Goal: Task Accomplishment & Management: Manage account settings

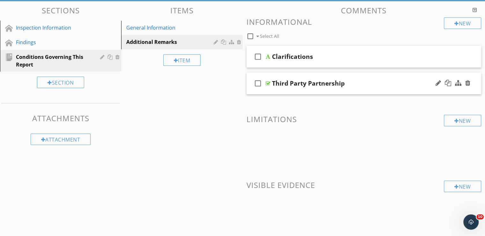
click at [366, 87] on div "Third Party Partnership" at bounding box center [355, 84] width 166 height 8
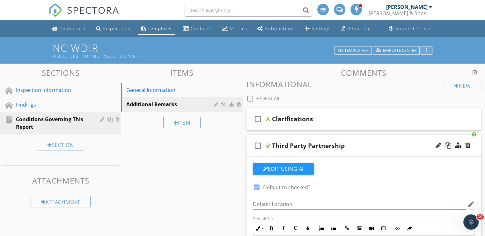
click at [427, 53] on button "button" at bounding box center [426, 50] width 12 height 9
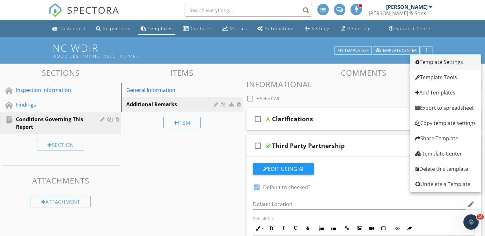
click at [427, 62] on div "Template Settings" at bounding box center [445, 62] width 61 height 8
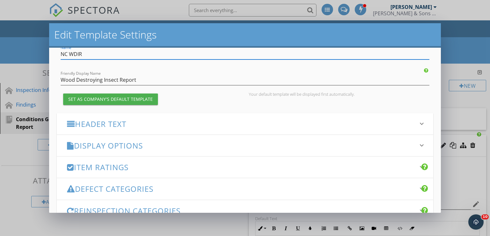
scroll to position [64, 0]
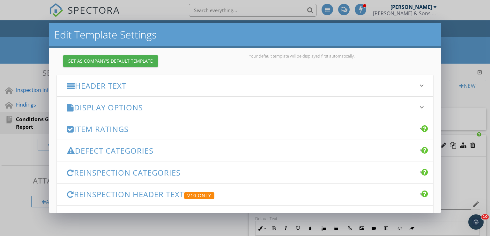
click at [208, 150] on h3 "Defect Categories" at bounding box center [241, 151] width 348 height 9
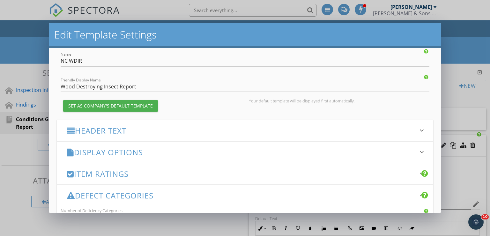
scroll to position [0, 0]
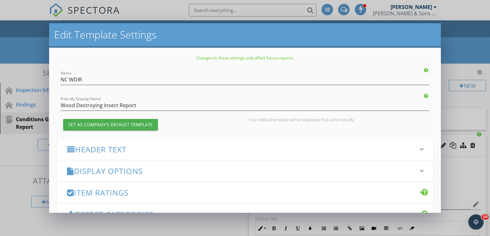
click at [179, 146] on h3 "Header Text" at bounding box center [241, 149] width 348 height 9
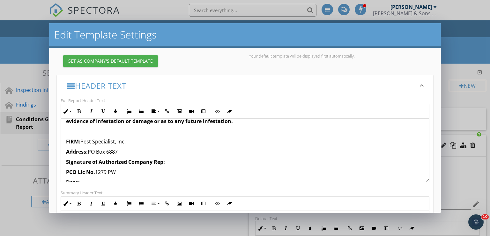
scroll to position [79, 0]
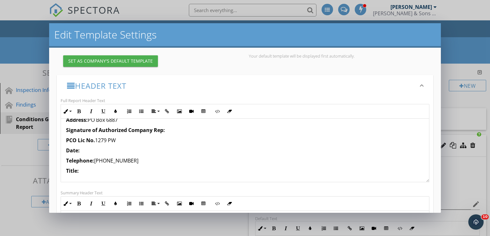
click at [117, 149] on p "Date:" at bounding box center [245, 151] width 358 height 8
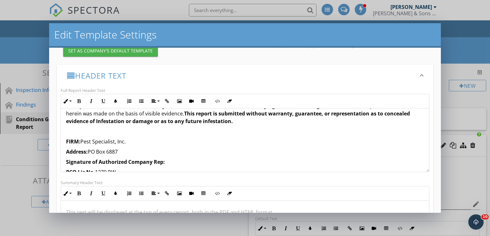
scroll to position [69, 0]
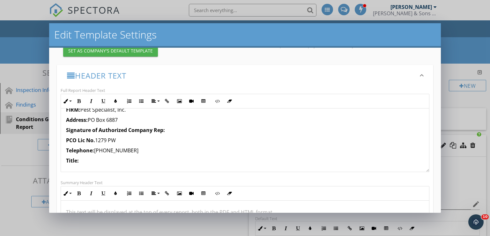
drag, startPoint x: 167, startPoint y: 131, endPoint x: 64, endPoint y: 131, distance: 103.3
click at [64, 131] on div "This is to report that a qualified inspector employed by the below-named firm h…" at bounding box center [245, 106] width 368 height 133
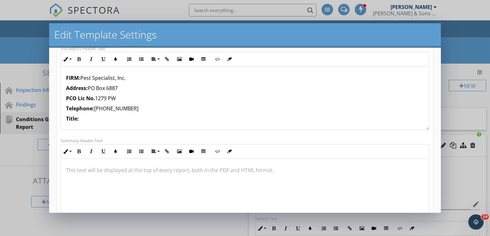
scroll to position [84, 0]
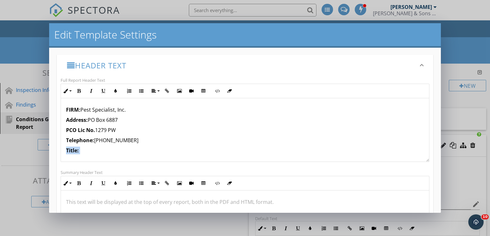
drag, startPoint x: 89, startPoint y: 150, endPoint x: 63, endPoint y: 153, distance: 26.5
click at [63, 153] on div "This is to report that a qualified inspector employed by the below-named firm h…" at bounding box center [245, 101] width 368 height 122
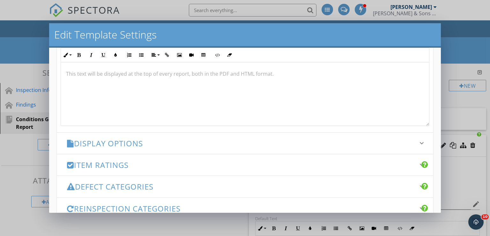
scroll to position [254, 0]
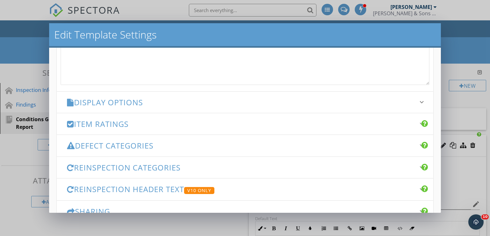
click at [251, 107] on div "Display Options keyboard_arrow_down" at bounding box center [245, 102] width 376 height 21
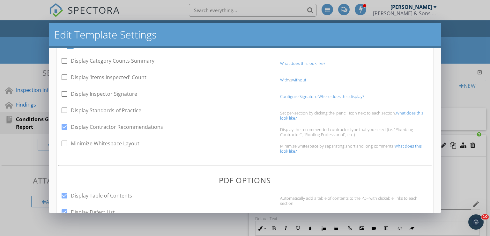
scroll to position [158, 0]
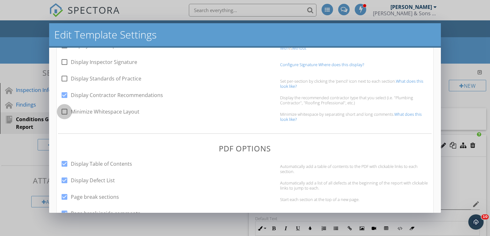
click at [67, 112] on div at bounding box center [64, 111] width 11 height 11
checkbox input "true"
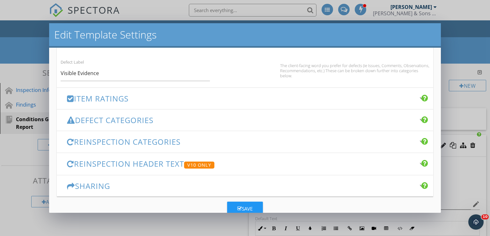
scroll to position [460, 0]
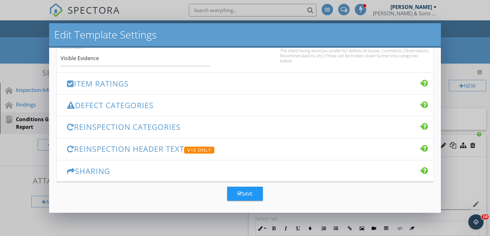
click at [243, 193] on div "Save" at bounding box center [244, 194] width 15 height 7
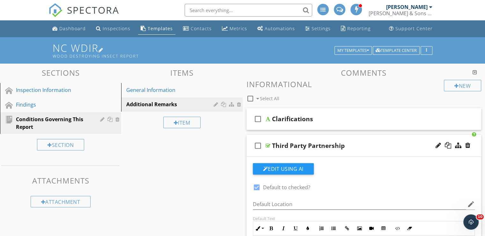
click at [88, 51] on h1 "NC WDIR Wood Destroying Insect Report" at bounding box center [243, 50] width 380 height 16
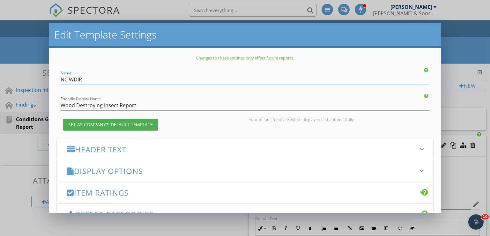
click at [465, 46] on div "Edit Template Settings Changes to these settings only affect future reports. Na…" at bounding box center [245, 118] width 490 height 236
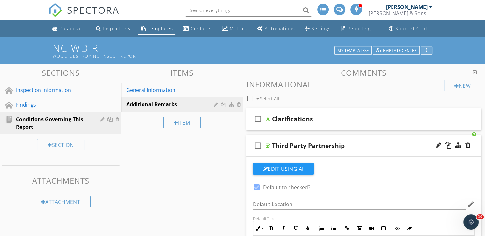
click at [426, 48] on icon "button" at bounding box center [426, 50] width 1 height 4
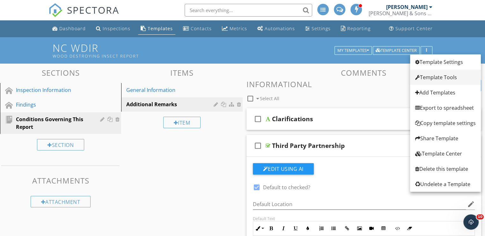
click at [435, 80] on div "Template Tools" at bounding box center [445, 78] width 61 height 8
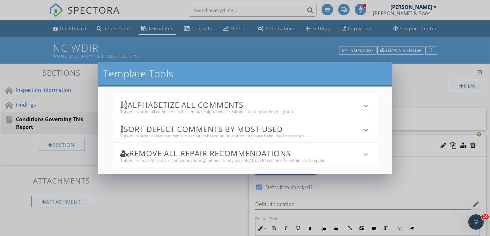
click at [316, 102] on h3 "Alphabetize All Comments" at bounding box center [241, 105] width 242 height 9
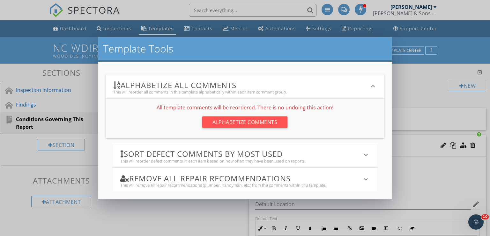
click at [303, 86] on h3 "Alphabetize All Comments" at bounding box center [241, 85] width 256 height 9
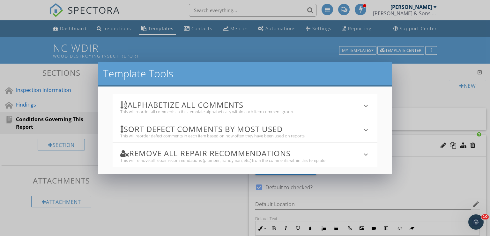
click at [293, 127] on h3 "Sort defect comments by most used" at bounding box center [241, 129] width 242 height 9
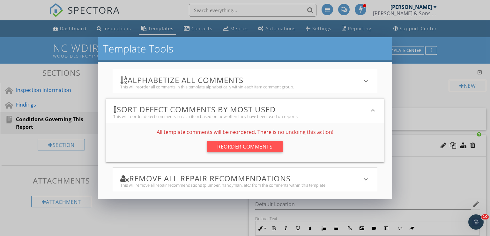
click at [293, 112] on h3 "Sort defect comments by most used" at bounding box center [241, 109] width 256 height 9
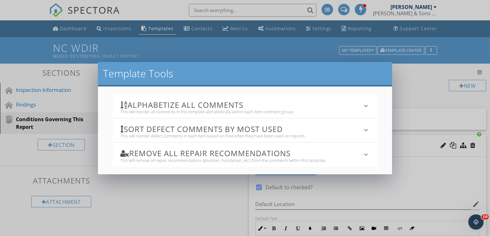
click at [306, 150] on h3 "Remove All Repair Recommendations" at bounding box center [241, 153] width 242 height 9
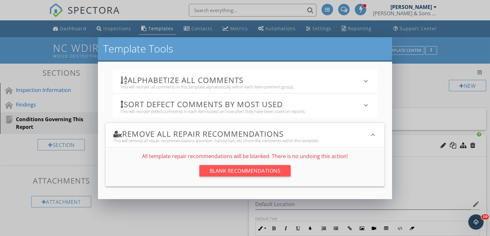
click at [305, 137] on h3 "Remove All Repair Recommendations" at bounding box center [241, 134] width 256 height 9
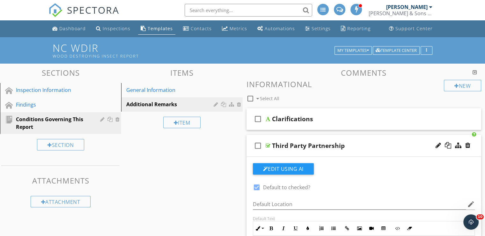
click at [403, 100] on div at bounding box center [242, 118] width 485 height 236
click at [422, 49] on button "button" at bounding box center [426, 50] width 12 height 9
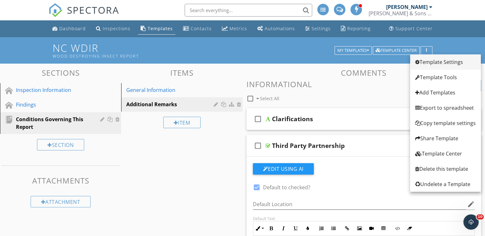
click at [423, 63] on div "Template Settings" at bounding box center [445, 62] width 61 height 8
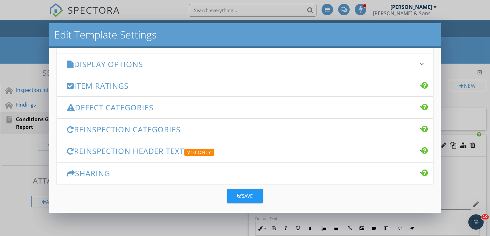
scroll to position [110, 0]
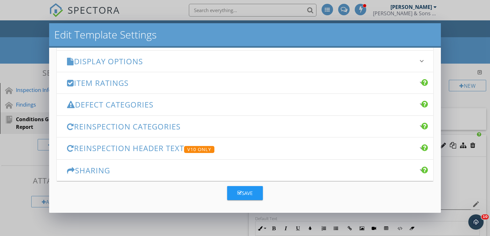
click at [284, 171] on h3 "Sharing" at bounding box center [241, 170] width 348 height 9
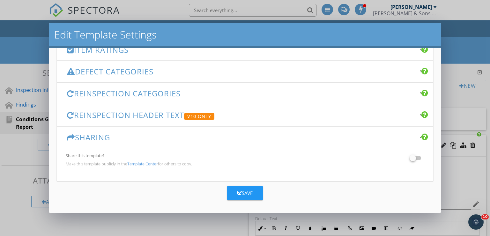
scroll to position [79, 0]
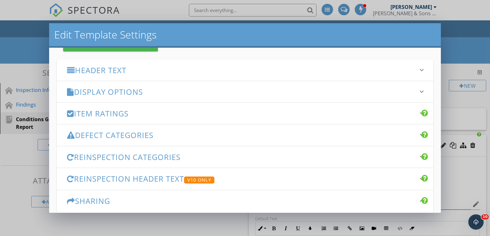
click at [252, 130] on div "Defect Categories keyboard_arrow_down" at bounding box center [245, 135] width 376 height 21
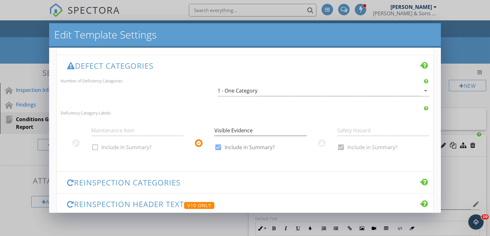
scroll to position [111, 0]
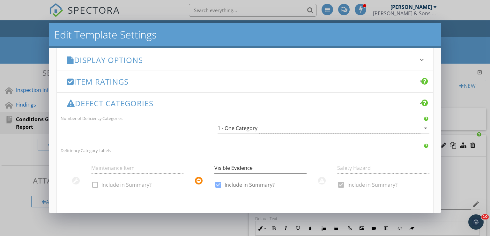
click at [209, 108] on div "Defect Categories keyboard_arrow_down" at bounding box center [245, 103] width 376 height 21
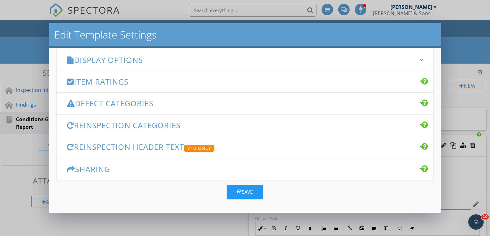
scroll to position [110, 0]
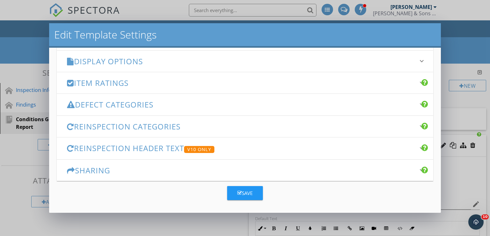
click at [200, 87] on div "Item Ratings keyboard_arrow_down" at bounding box center [245, 82] width 376 height 21
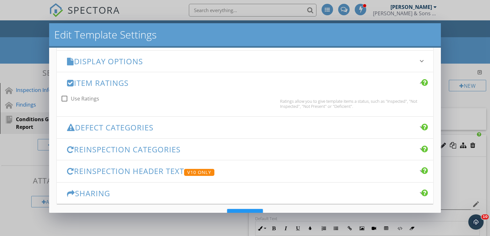
click at [200, 85] on h3 "Item Ratings" at bounding box center [241, 83] width 348 height 9
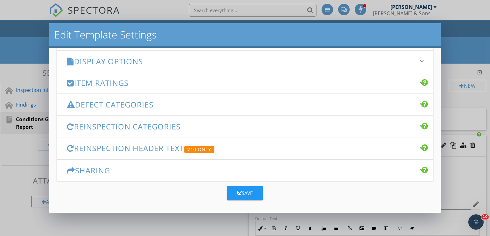
click at [248, 193] on div "Save" at bounding box center [244, 193] width 15 height 7
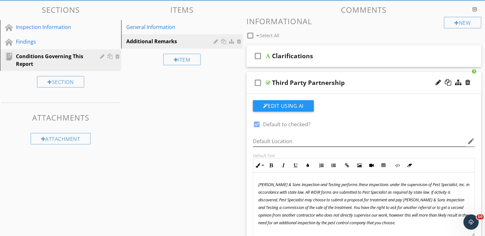
scroll to position [64, 0]
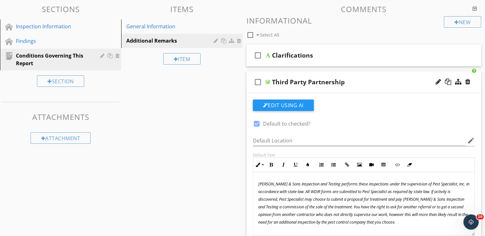
click at [361, 80] on div "Third Party Partnership" at bounding box center [355, 82] width 166 height 8
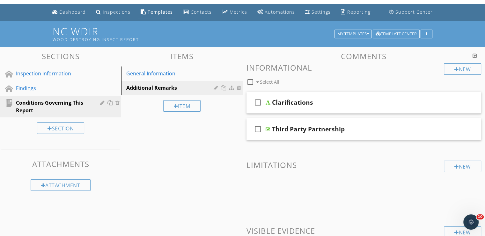
scroll to position [15, 0]
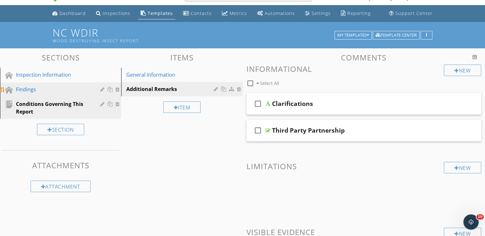
click at [64, 96] on link "Findings" at bounding box center [61, 90] width 119 height 15
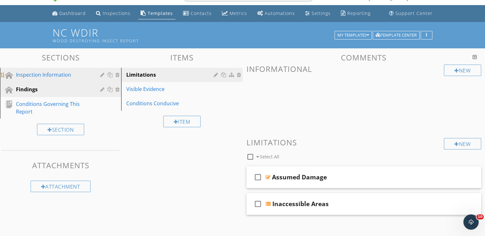
click at [66, 81] on link "Inspection Information" at bounding box center [61, 75] width 119 height 15
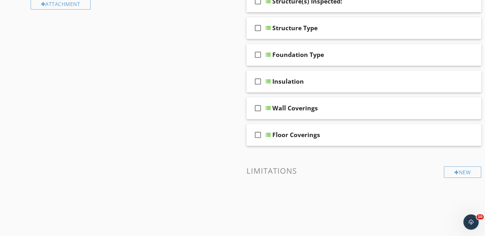
scroll to position [0, 0]
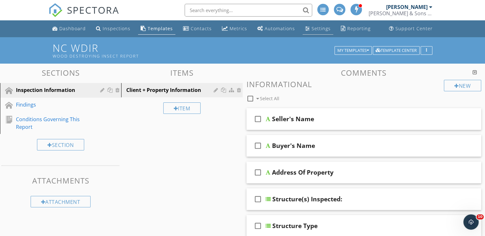
click at [318, 30] on div "Settings" at bounding box center [320, 28] width 19 height 6
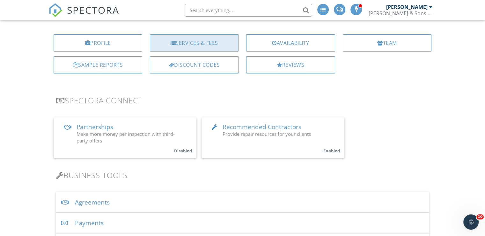
click at [199, 37] on div "Services & Fees" at bounding box center [194, 42] width 89 height 17
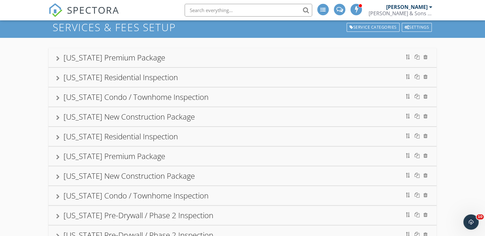
scroll to position [32, 0]
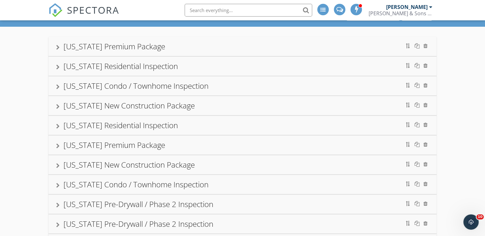
click at [58, 48] on div at bounding box center [58, 47] width 4 height 5
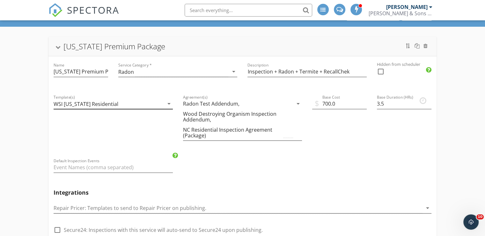
click at [153, 103] on div "WSI [US_STATE] Residential" at bounding box center [109, 104] width 110 height 11
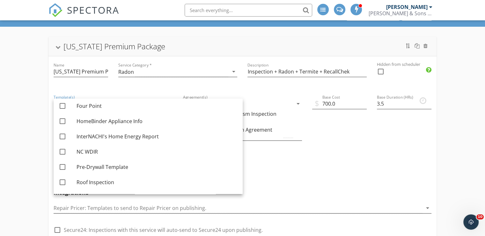
scroll to position [191, 0]
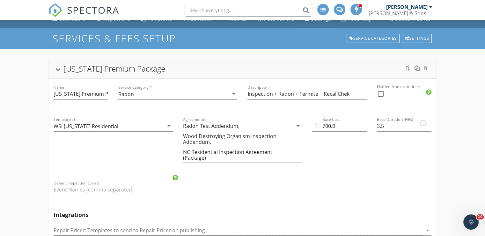
scroll to position [0, 0]
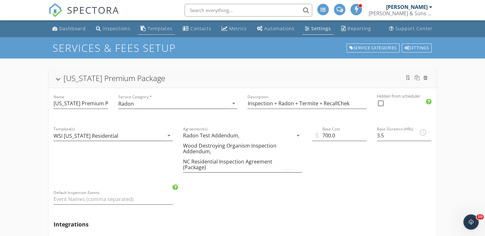
click at [158, 31] on div "Templates" at bounding box center [160, 28] width 25 height 6
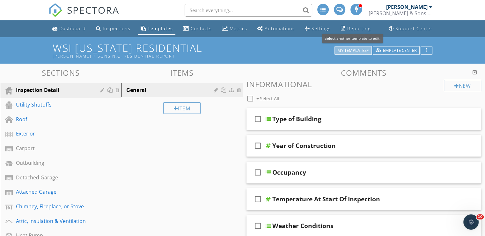
click at [355, 47] on button "My Templates" at bounding box center [352, 50] width 37 height 9
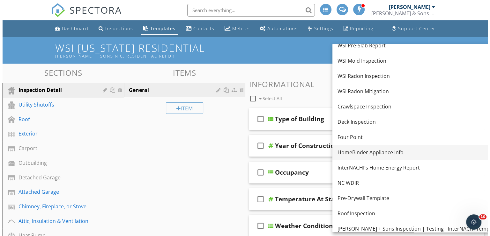
scroll to position [127, 0]
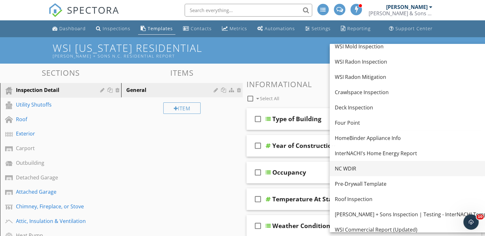
click at [365, 165] on div "NC WDIR" at bounding box center [415, 169] width 161 height 8
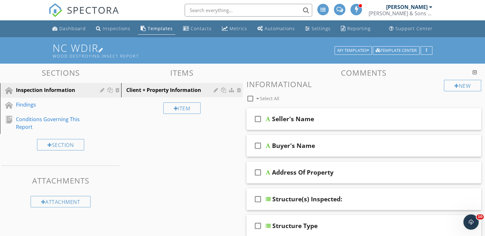
click at [103, 48] on div at bounding box center [100, 49] width 5 height 5
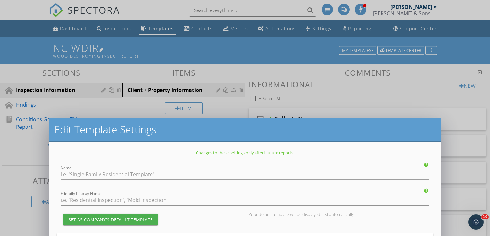
type input "NC WDIR"
type input "Wood Destroying Insect Report"
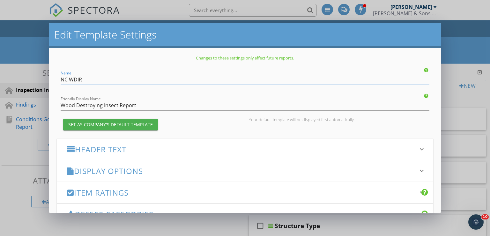
drag, startPoint x: 70, startPoint y: 78, endPoint x: 55, endPoint y: 76, distance: 15.3
click at [55, 76] on div "Changes to these settings only affect future reports. Name NC WDIR Friendly Dis…" at bounding box center [245, 130] width 392 height 165
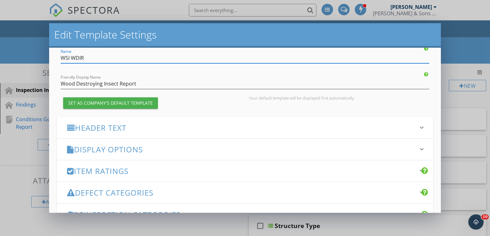
scroll to position [32, 0]
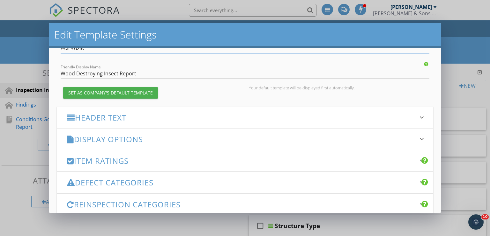
type input "WSI WDIR"
click at [180, 126] on div "Header Text keyboard_arrow_down" at bounding box center [245, 117] width 376 height 21
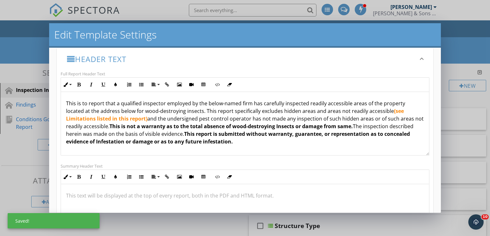
scroll to position [96, 0]
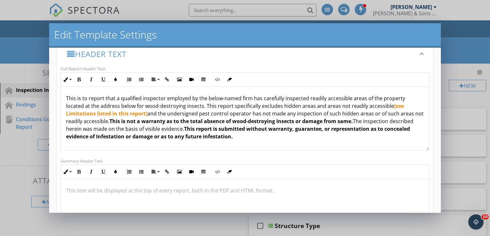
click at [66, 99] on p "This is to report that a qualified inspector employed by the below-named firm h…" at bounding box center [245, 118] width 358 height 46
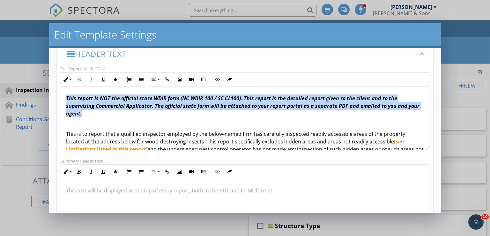
drag, startPoint x: 83, startPoint y: 116, endPoint x: 86, endPoint y: 88, distance: 28.3
click at [66, 98] on p "​ This report is NOT the official state WDIR form (NC WDIR 100 / SC CL100). Thi…" at bounding box center [245, 106] width 358 height 23
click at [119, 77] on button "Colors" at bounding box center [115, 80] width 12 height 12
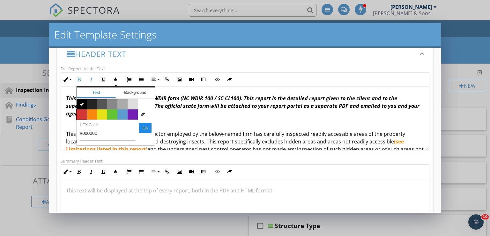
click at [80, 112] on span "Color #d53636" at bounding box center [81, 115] width 10 height 10
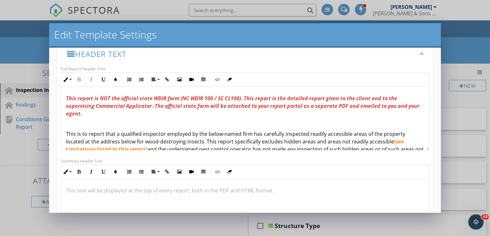
click at [90, 111] on p "​ This report is NOT the official state WDIR form (NC WDIR 100 / SC CL100). Thi…" at bounding box center [245, 106] width 358 height 23
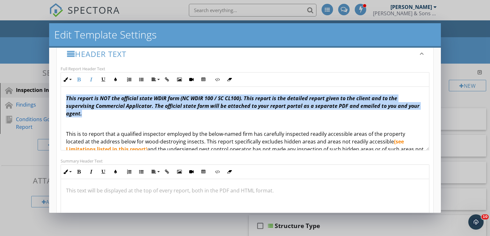
drag, startPoint x: 88, startPoint y: 114, endPoint x: 63, endPoint y: 95, distance: 31.4
click at [63, 95] on div "​ This report is NOT the official state WDIR form (NC WDIR 100 / SC CL100). Thi…" at bounding box center [245, 161] width 368 height 148
click at [102, 81] on icon "button" at bounding box center [103, 79] width 4 height 4
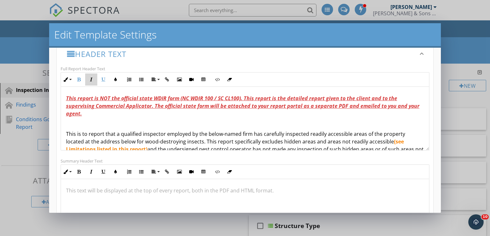
click at [93, 81] on icon "button" at bounding box center [91, 79] width 4 height 4
click at [96, 116] on p "​ This report is NOT the official state WDIR form (NC WDIR 100 / SC CL100). Thi…" at bounding box center [245, 106] width 358 height 23
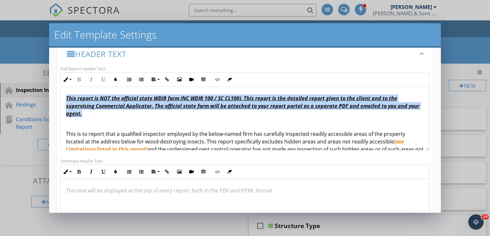
drag, startPoint x: 85, startPoint y: 115, endPoint x: 61, endPoint y: 96, distance: 30.7
click at [61, 96] on div "​ This report is NOT the official state WDIR form (NC WDIR 100 / SC CL100). Thi…" at bounding box center [245, 161] width 368 height 148
drag, startPoint x: 92, startPoint y: 114, endPoint x: 50, endPoint y: 98, distance: 44.6
click at [50, 98] on div "Changes to these settings only affect future reports. Name WSI WDIR Friendly Di…" at bounding box center [245, 130] width 392 height 165
copy strong "​ This report is NOT the official state WDIR form (NC WDIR 100 / SC CL100). Thi…"
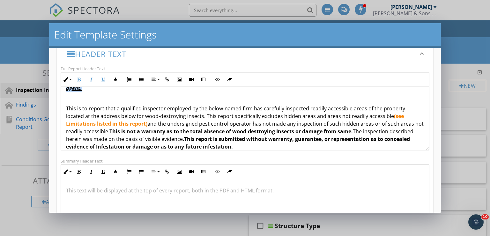
scroll to position [64, 0]
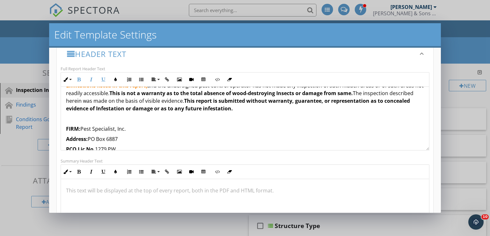
click at [97, 188] on p at bounding box center [245, 191] width 358 height 8
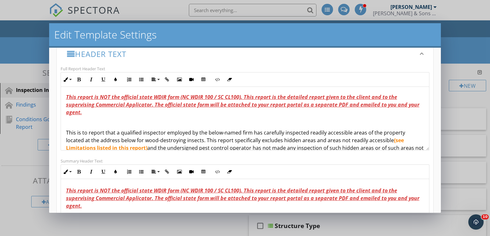
scroll to position [0, 0]
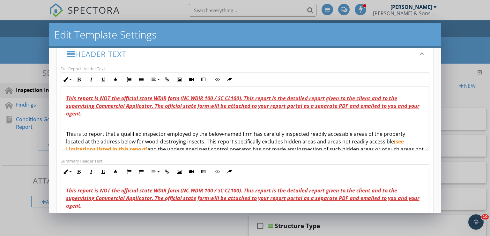
click at [179, 125] on p at bounding box center [245, 124] width 358 height 8
click at [149, 105] on em "This report is NOT the official state WDIR form (NC WDIR 100 / SC CL100). This …" at bounding box center [242, 106] width 353 height 22
click at [160, 114] on p "This report is NOT the official state WDIR form (NC WDIR 100 / SC CL100). This …" at bounding box center [245, 106] width 358 height 23
drag, startPoint x: 154, startPoint y: 108, endPoint x: 106, endPoint y: 117, distance: 49.2
click at [106, 117] on p "This report is NOT the official state WDIR form (NC WDIR 100 / SC CL100). This …" at bounding box center [245, 106] width 358 height 23
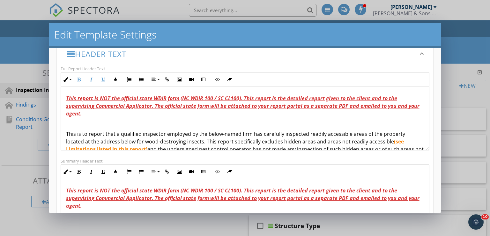
click at [148, 107] on em "This report is NOT the official state WDIR form (NC WDIR 100 / SC CL100). This …" at bounding box center [242, 106] width 353 height 22
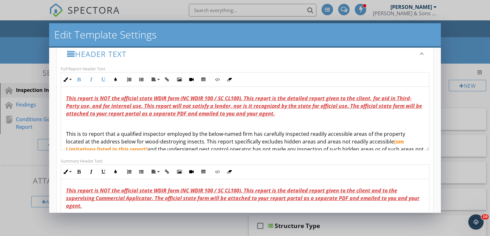
click at [283, 113] on p "This report is NOT the official state WDIR form (NC WDIR 100 / SC CL100). This …" at bounding box center [245, 106] width 358 height 23
click at [284, 112] on p "This report is NOT the official state WDIR form (NC WDIR 100 / SC CL100). This …" at bounding box center [245, 106] width 358 height 23
drag, startPoint x: 278, startPoint y: 115, endPoint x: 301, endPoint y: 123, distance: 24.7
click at [279, 115] on p "This report is NOT the official state WDIR form (NC WDIR 100 / SC CL100). This …" at bounding box center [245, 106] width 358 height 23
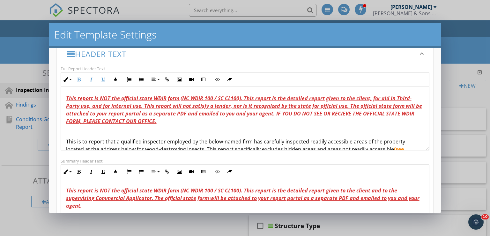
click at [301, 123] on p "This report is NOT the official state WDIR form (NC WDIR 100 / SC CL100). This …" at bounding box center [245, 110] width 358 height 31
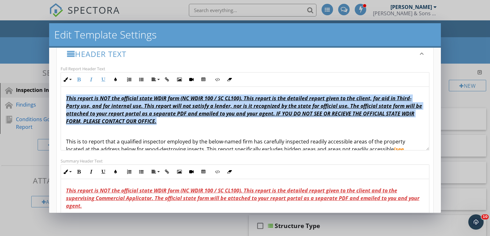
drag, startPoint x: 157, startPoint y: 122, endPoint x: 65, endPoint y: 95, distance: 96.7
click at [65, 95] on div "This report is NOT the official state WDIR form (NC WDIR 100 / SC CL100). This …" at bounding box center [245, 165] width 368 height 156
copy em "This report is NOT the official state WDIR form (NC WDIR 100 / SC CL100). This …"
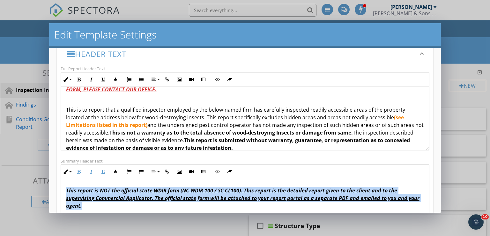
drag, startPoint x: 89, startPoint y: 205, endPoint x: 51, endPoint y: 187, distance: 42.1
click at [51, 187] on div "Changes to these settings only affect future reports. Name WSI WDIR Friendly Di…" at bounding box center [245, 130] width 392 height 165
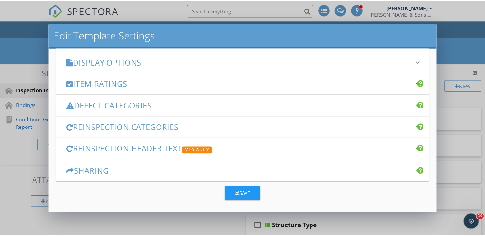
scroll to position [294, 0]
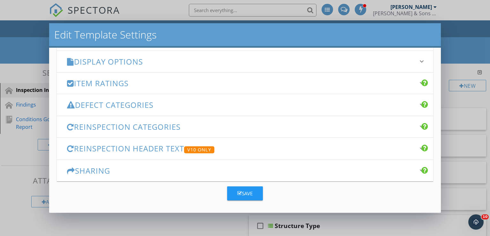
click at [234, 194] on button "Save" at bounding box center [245, 194] width 36 height 14
